Goal: Task Accomplishment & Management: Manage account settings

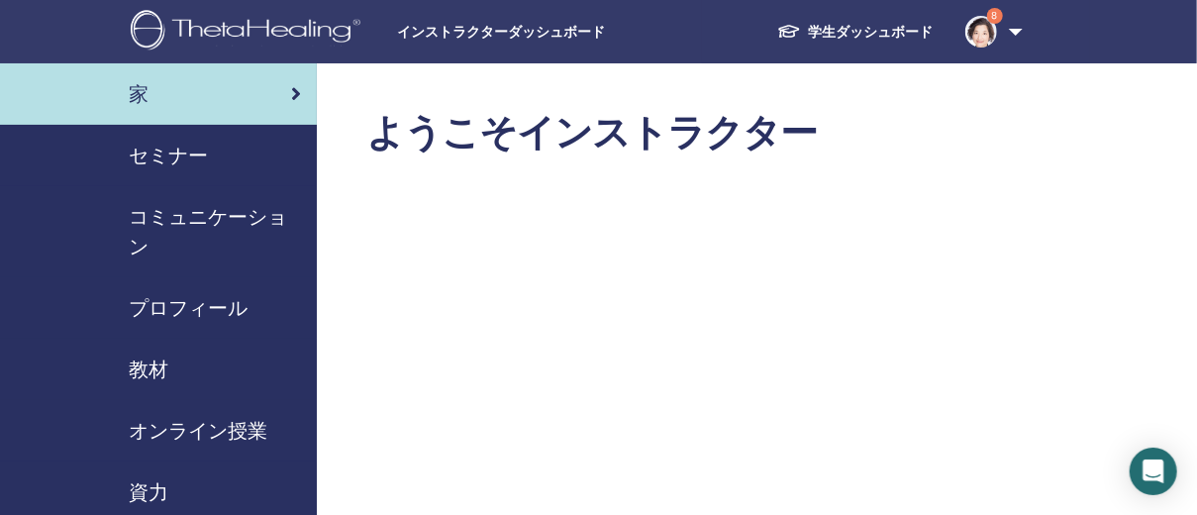
click at [214, 145] on div "セミナー" at bounding box center [158, 156] width 285 height 30
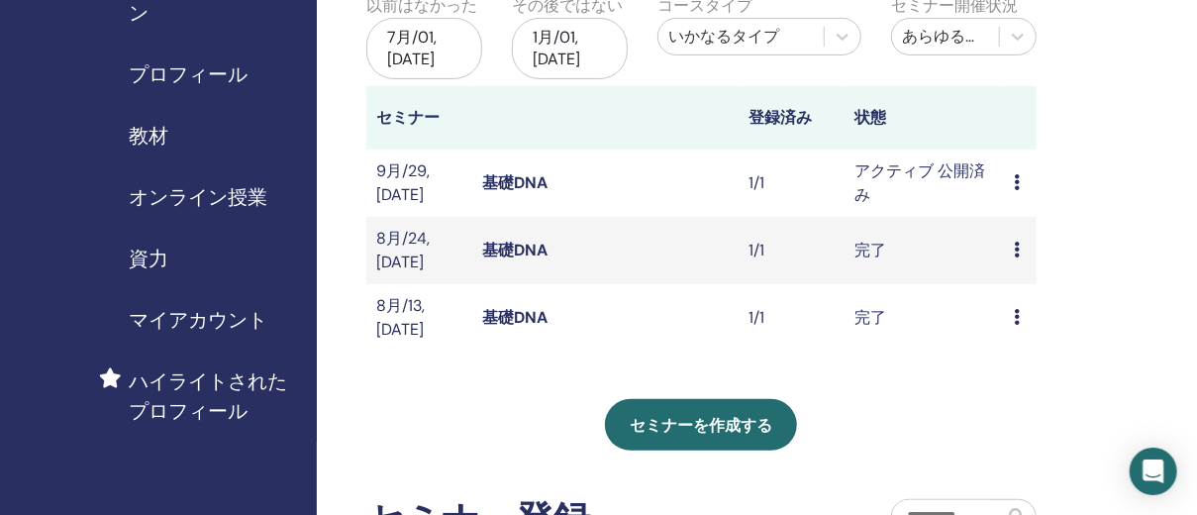
scroll to position [263, 0]
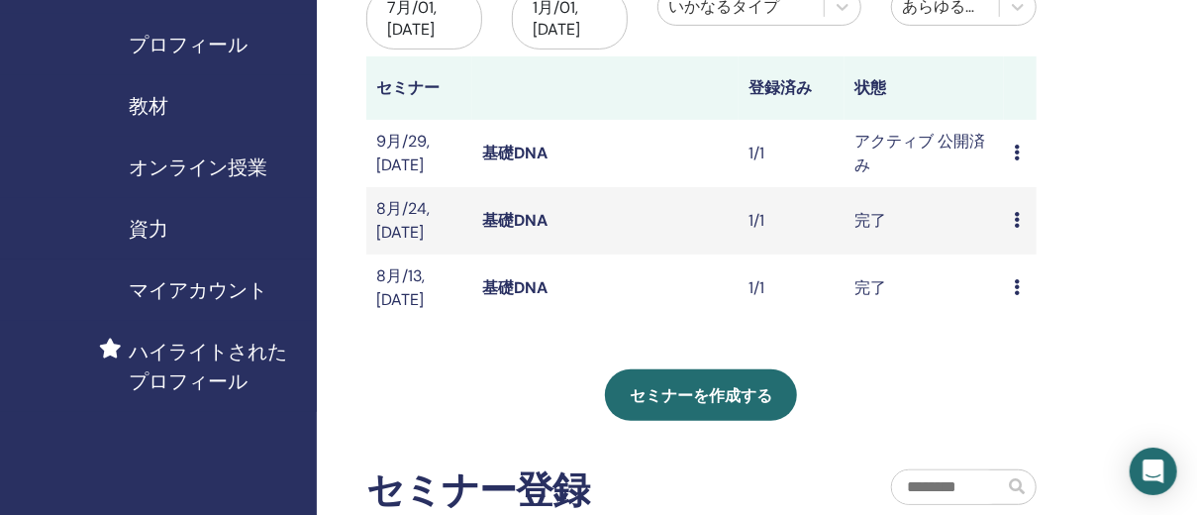
click at [1016, 150] on icon at bounding box center [1016, 152] width 6 height 16
click at [1034, 226] on link "出席者" at bounding box center [1022, 227] width 48 height 21
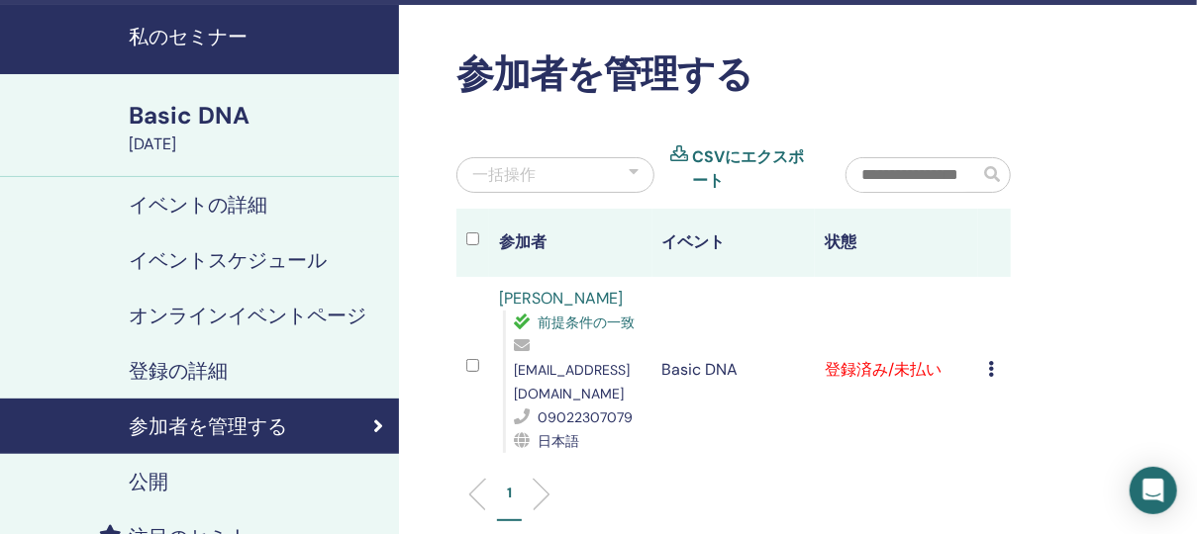
scroll to position [88, 0]
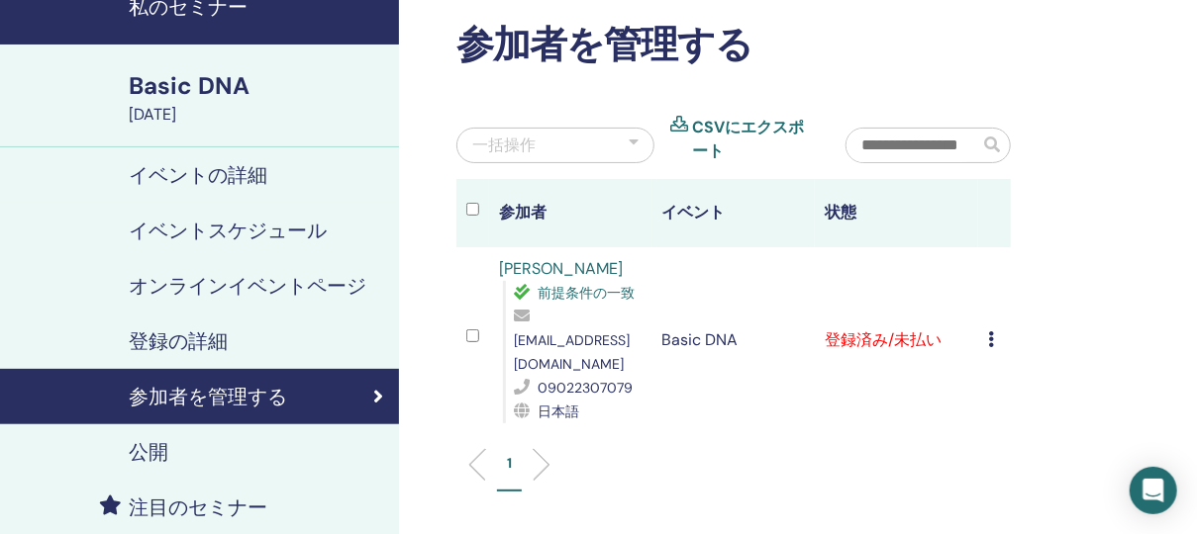
click at [991, 332] on icon at bounding box center [991, 340] width 6 height 16
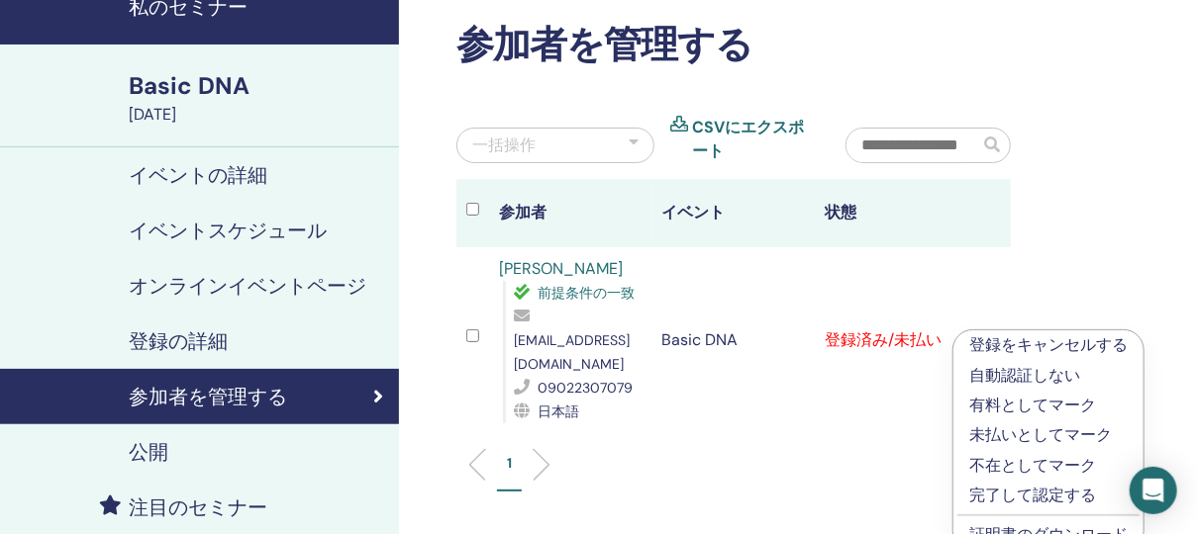
click at [1004, 402] on p "有料としてマーク" at bounding box center [1048, 406] width 158 height 24
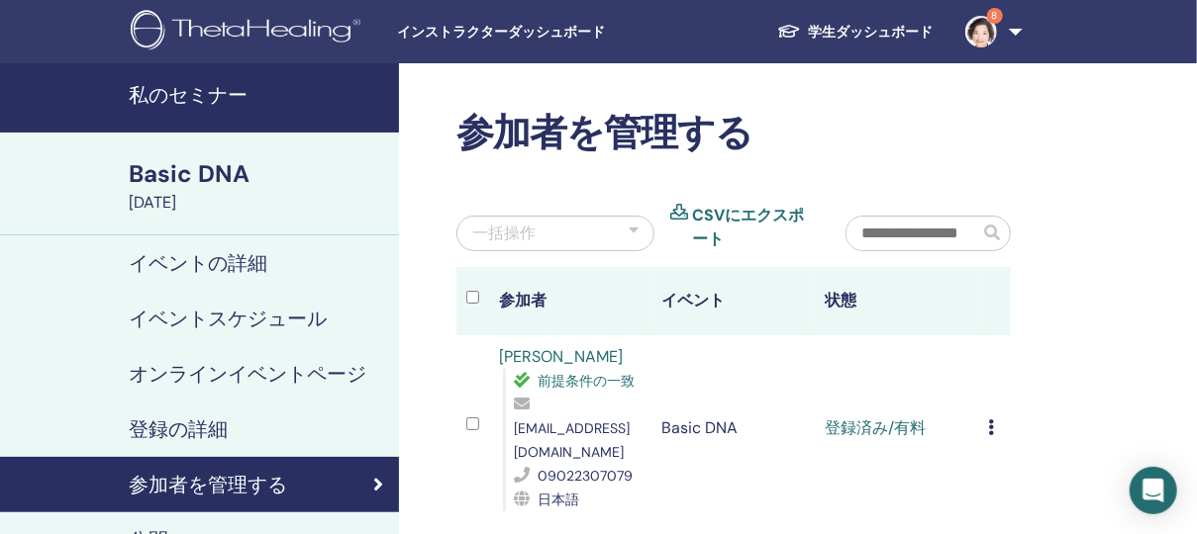
scroll to position [88, 0]
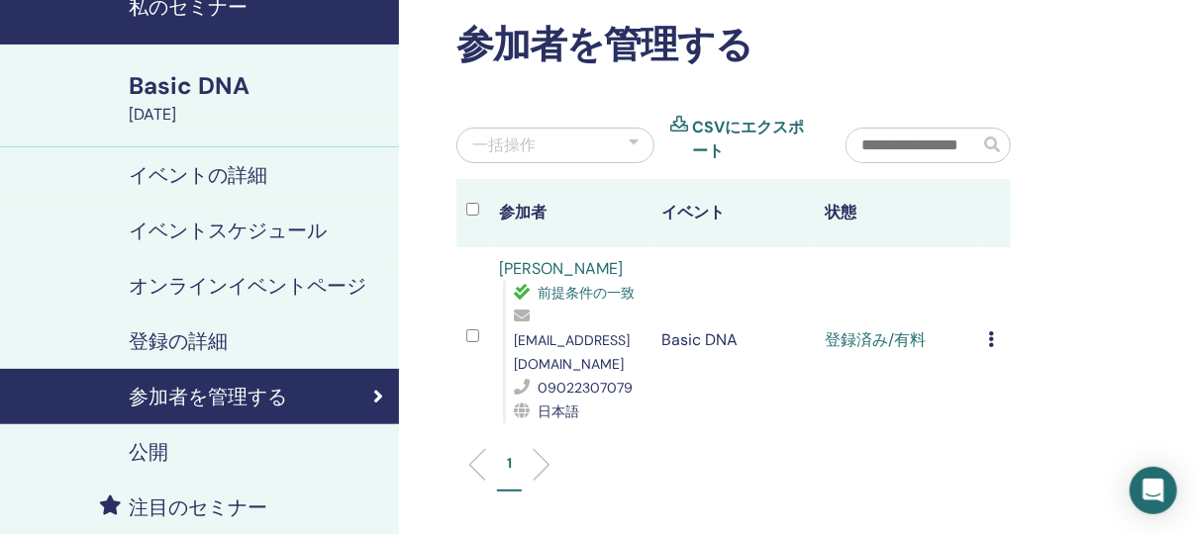
click at [994, 329] on div "登録をキャンセルする 自動認証しない 有料としてマーク 未払いとしてマーク 不在としてマーク 完了して認定する 証明書のダウンロード" at bounding box center [994, 341] width 13 height 24
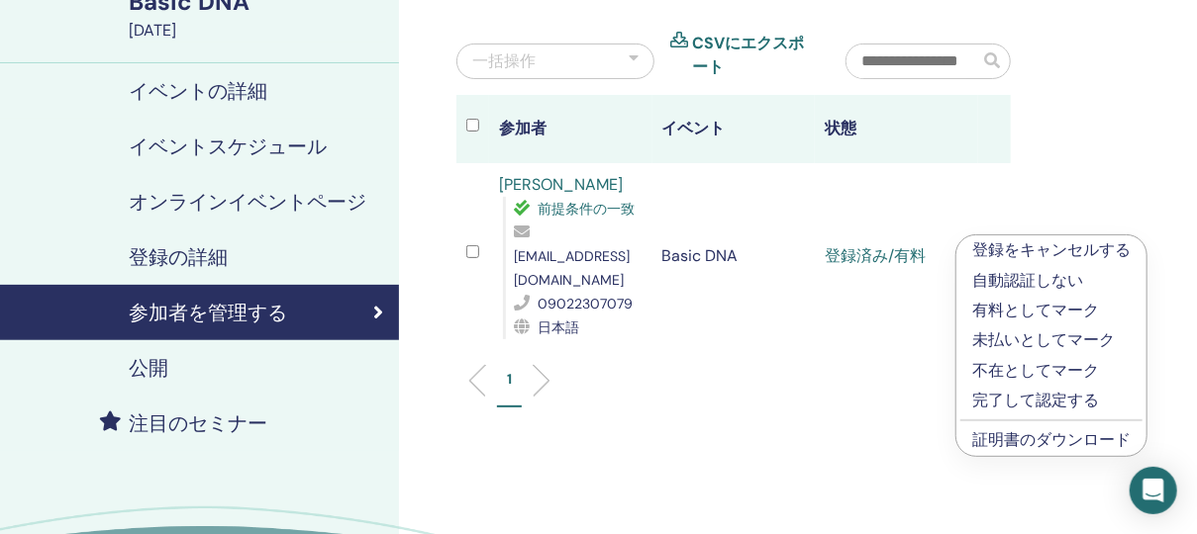
scroll to position [263, 0]
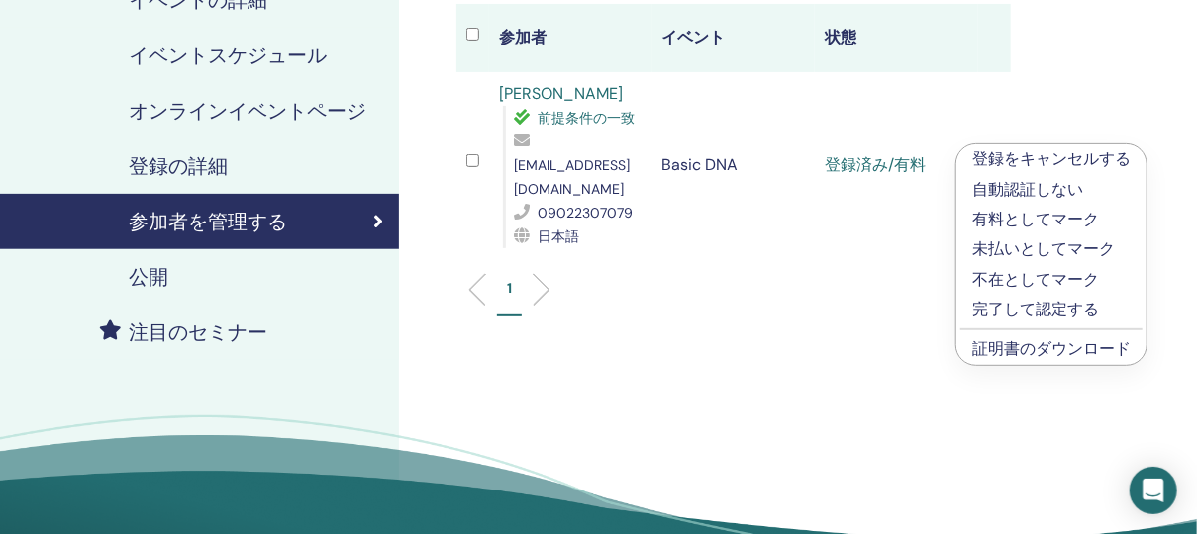
click at [987, 310] on p "完了して認定する" at bounding box center [1051, 310] width 158 height 24
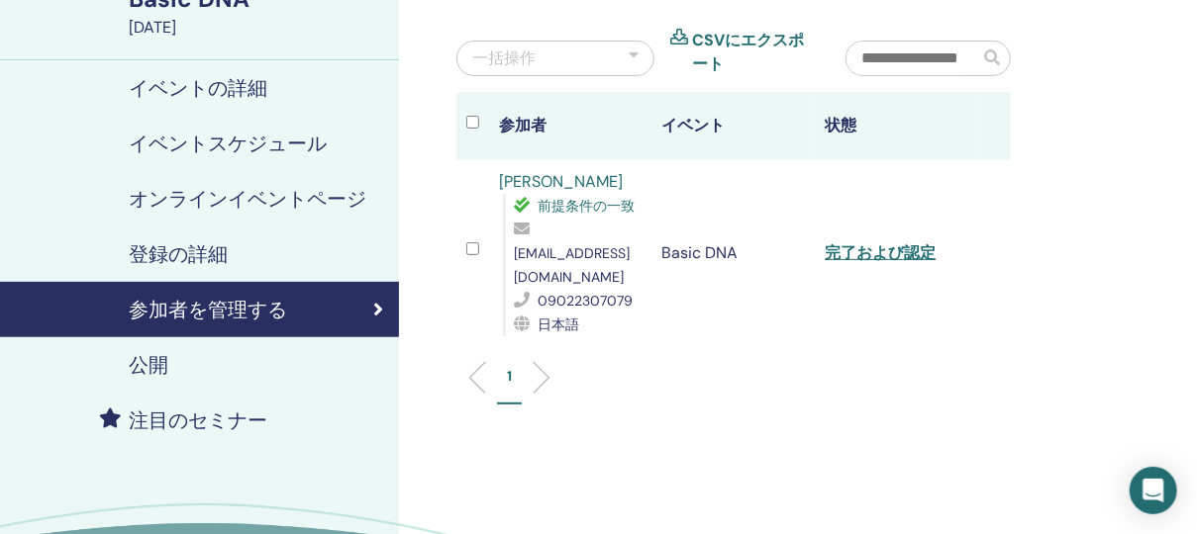
scroll to position [88, 0]
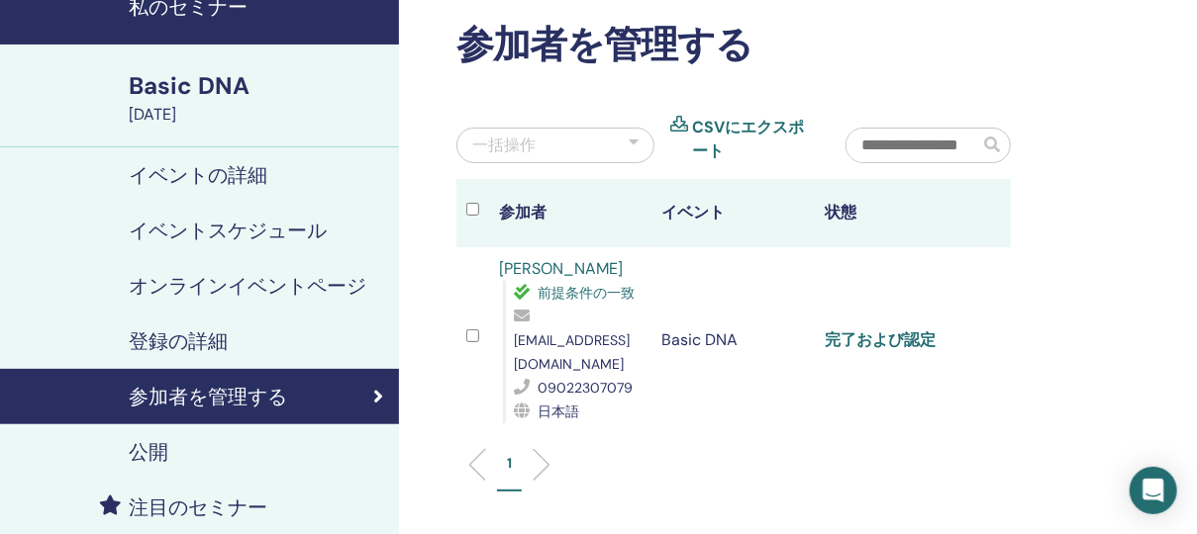
click at [899, 330] on link "完了および認定" at bounding box center [879, 340] width 111 height 21
